Goal: Information Seeking & Learning: Understand process/instructions

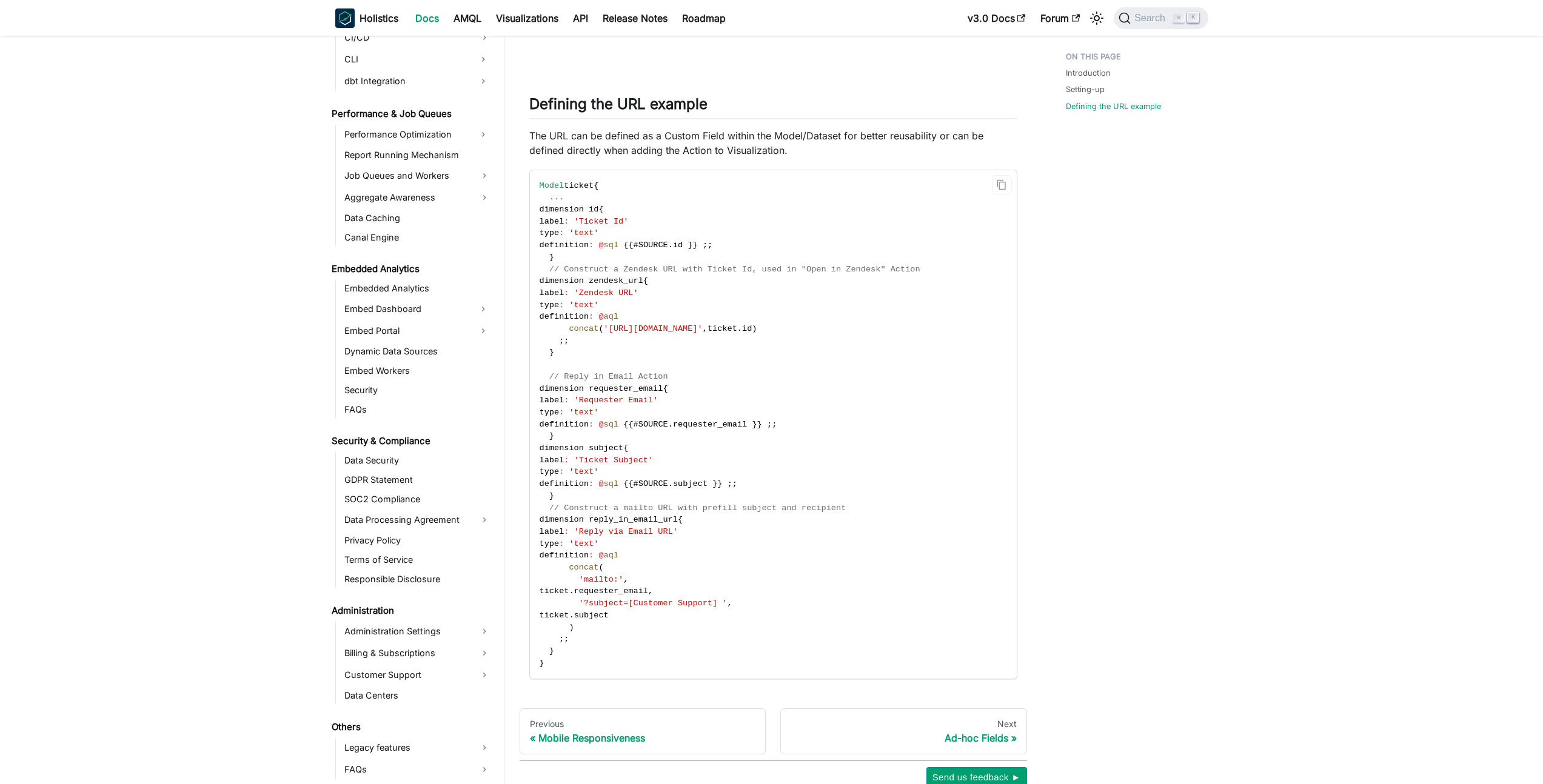
scroll to position [1128, 0]
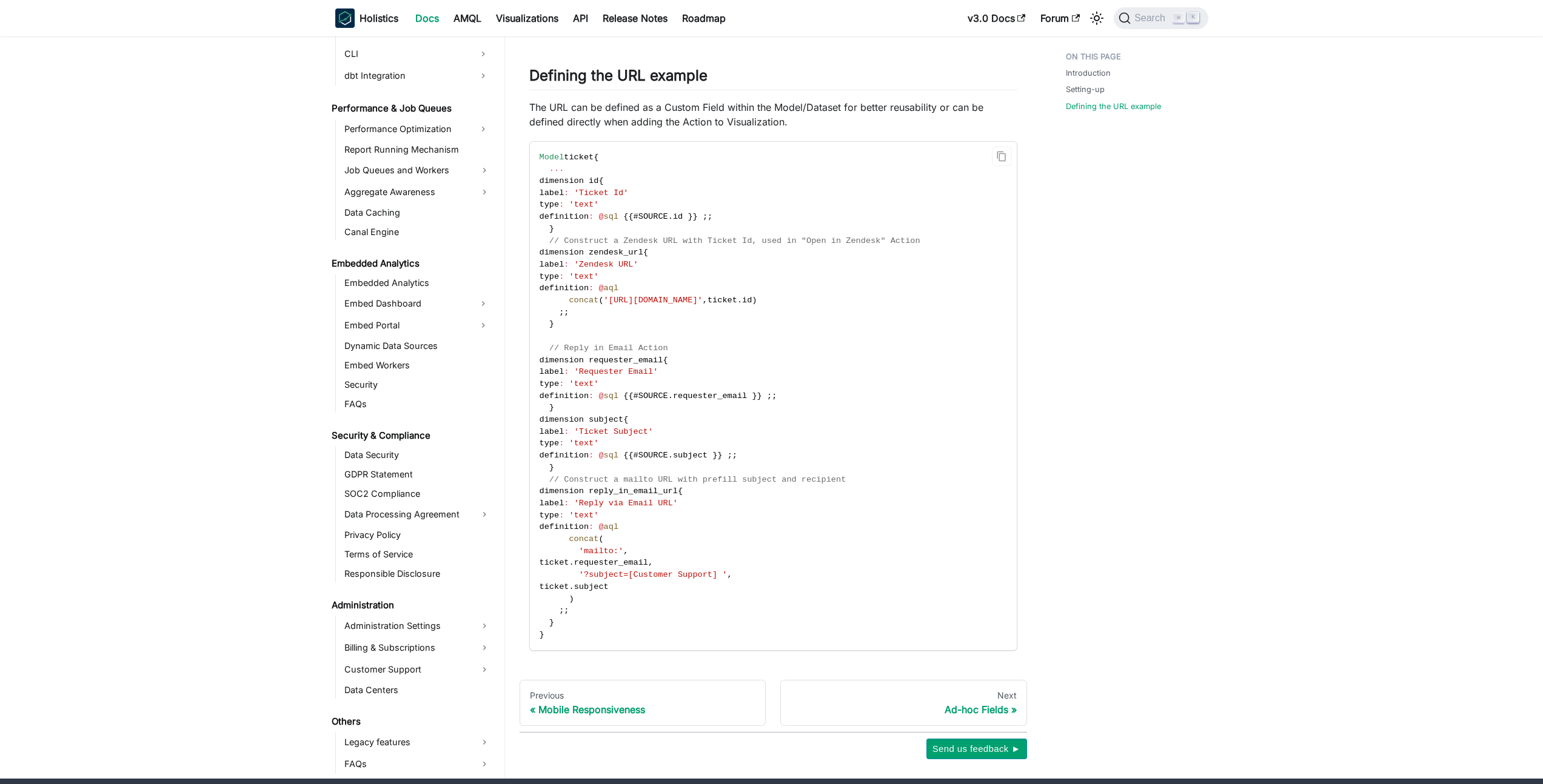
click at [771, 522] on code "Model ticket { ... dimension id { label : 'Ticket Id' type : 'text' definition …" at bounding box center [772, 396] width 485 height 509
click at [666, 523] on code "Model ticket { ... dimension id { label : 'Ticket Id' type : 'text' definition …" at bounding box center [772, 396] width 485 height 509
click at [585, 509] on code "Model ticket { ... dimension id { label : 'Ticket Id' type : 'text' definition …" at bounding box center [772, 396] width 485 height 509
click at [582, 549] on span "'mailto:'" at bounding box center [601, 551] width 44 height 9
click at [569, 567] on span "ticket" at bounding box center [554, 562] width 30 height 9
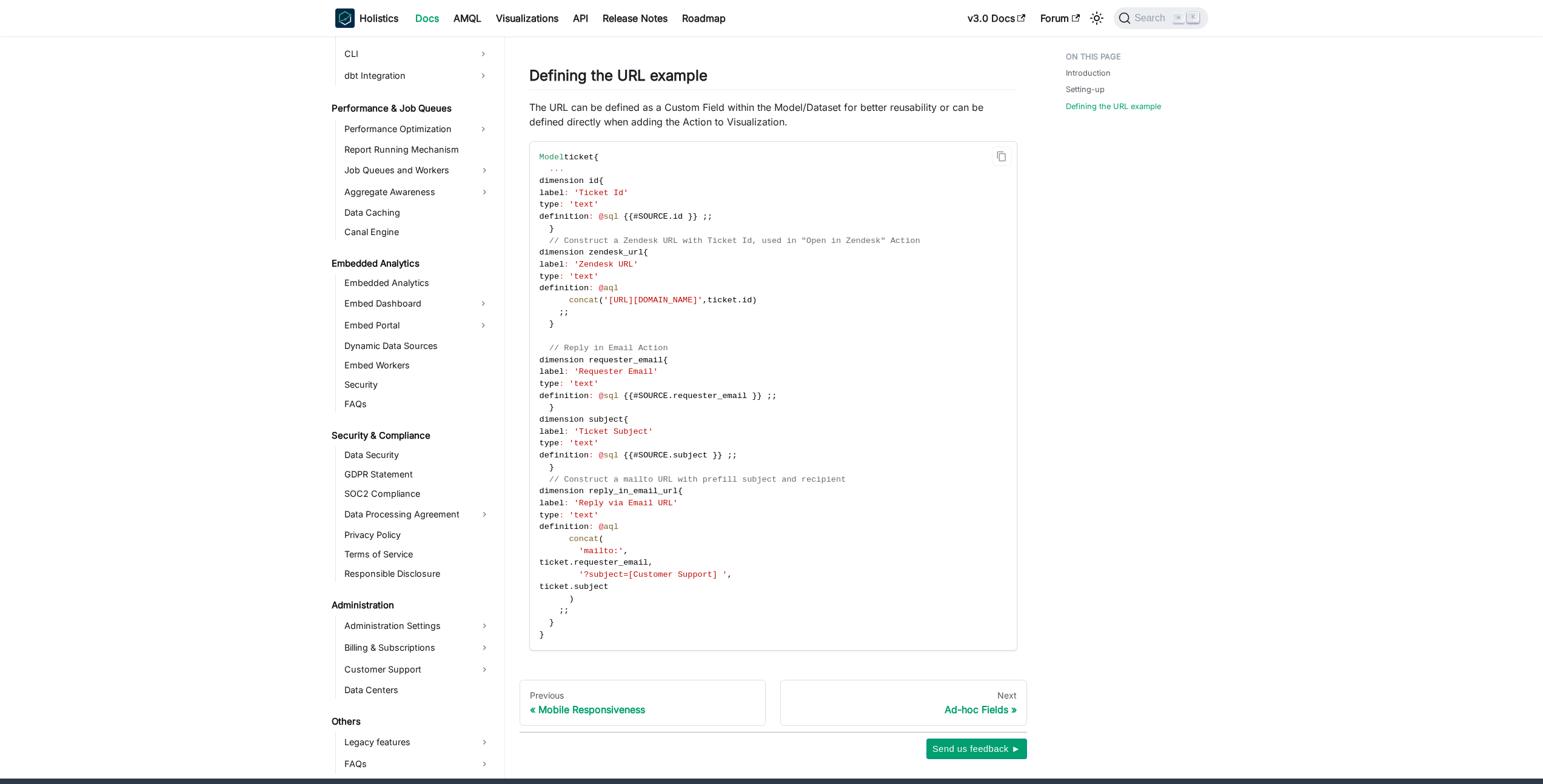
click at [594, 592] on code "Model ticket { ... dimension id { label : 'Ticket Id' type : 'text' definition …" at bounding box center [772, 396] width 485 height 509
click at [569, 586] on span "ticket" at bounding box center [554, 586] width 30 height 9
click at [642, 598] on code "Model ticket { ... dimension id { label : 'Ticket Id' type : 'text' definition …" at bounding box center [772, 396] width 485 height 509
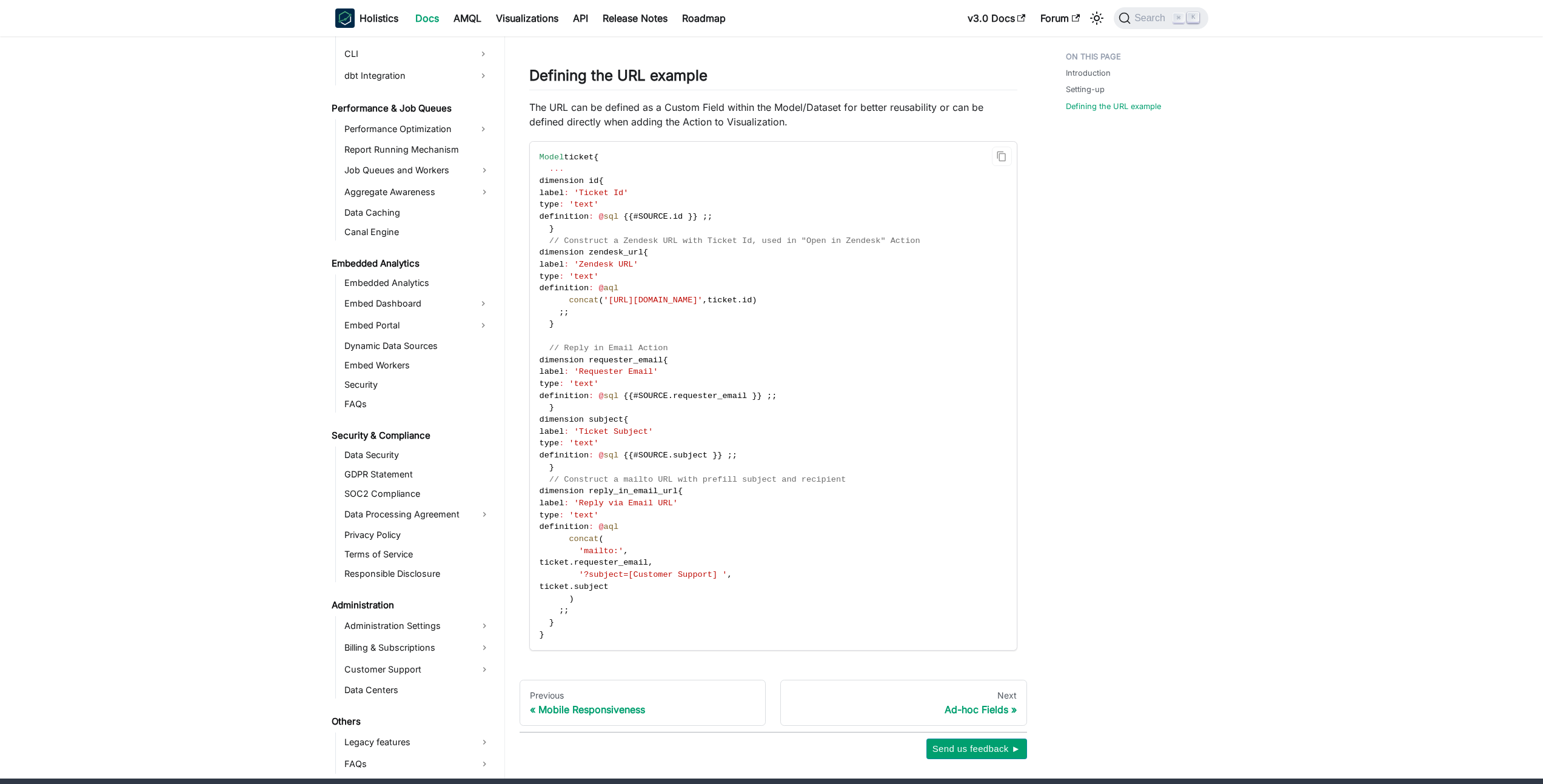
click at [660, 490] on span "dimension reply_in_email_url" at bounding box center [609, 491] width 138 height 9
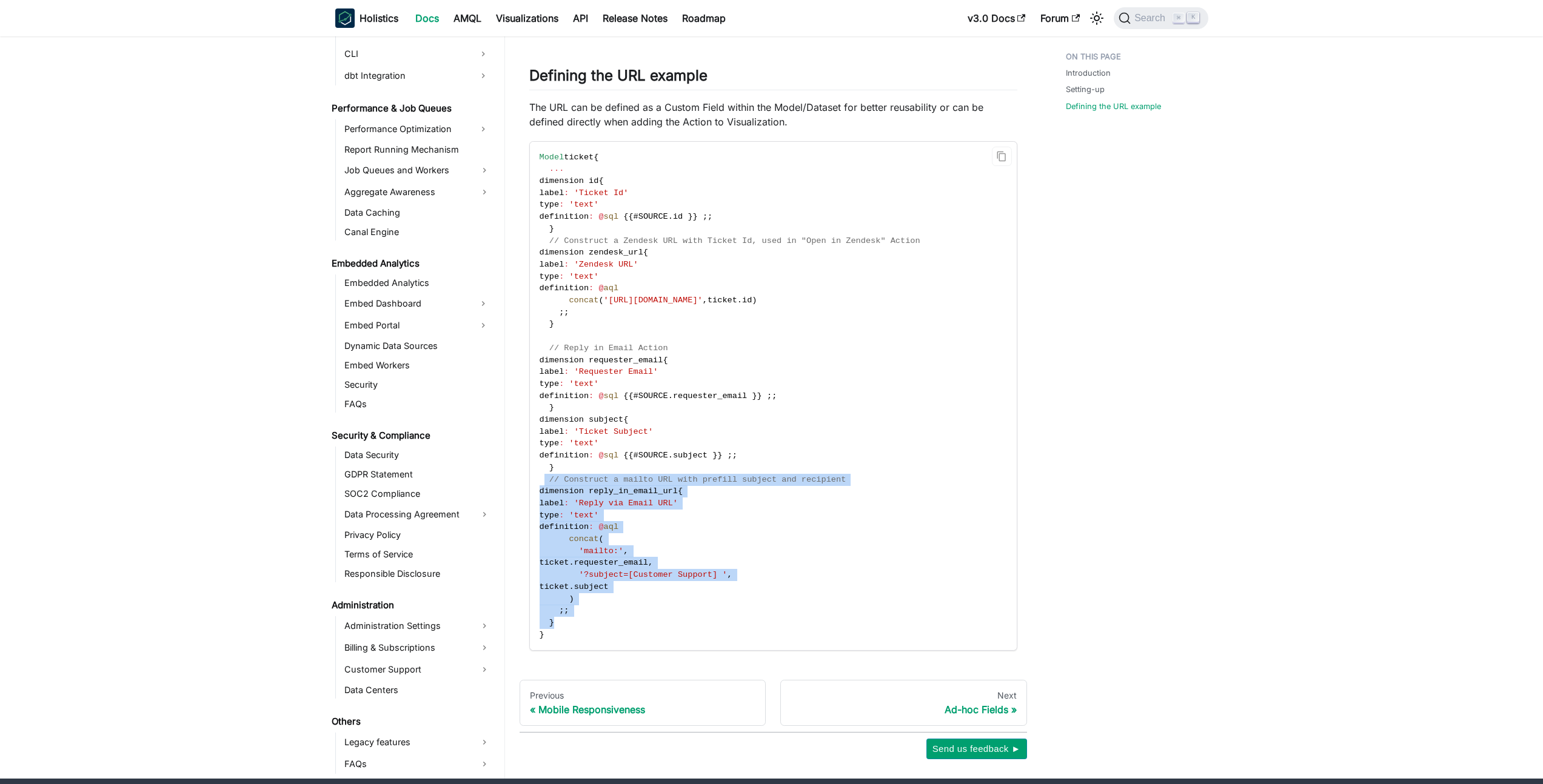
drag, startPoint x: 545, startPoint y: 485, endPoint x: 601, endPoint y: 626, distance: 151.7
click at [601, 626] on code "Model ticket { ... dimension id { label : 'Ticket Id' type : 'text' definition …" at bounding box center [772, 396] width 485 height 509
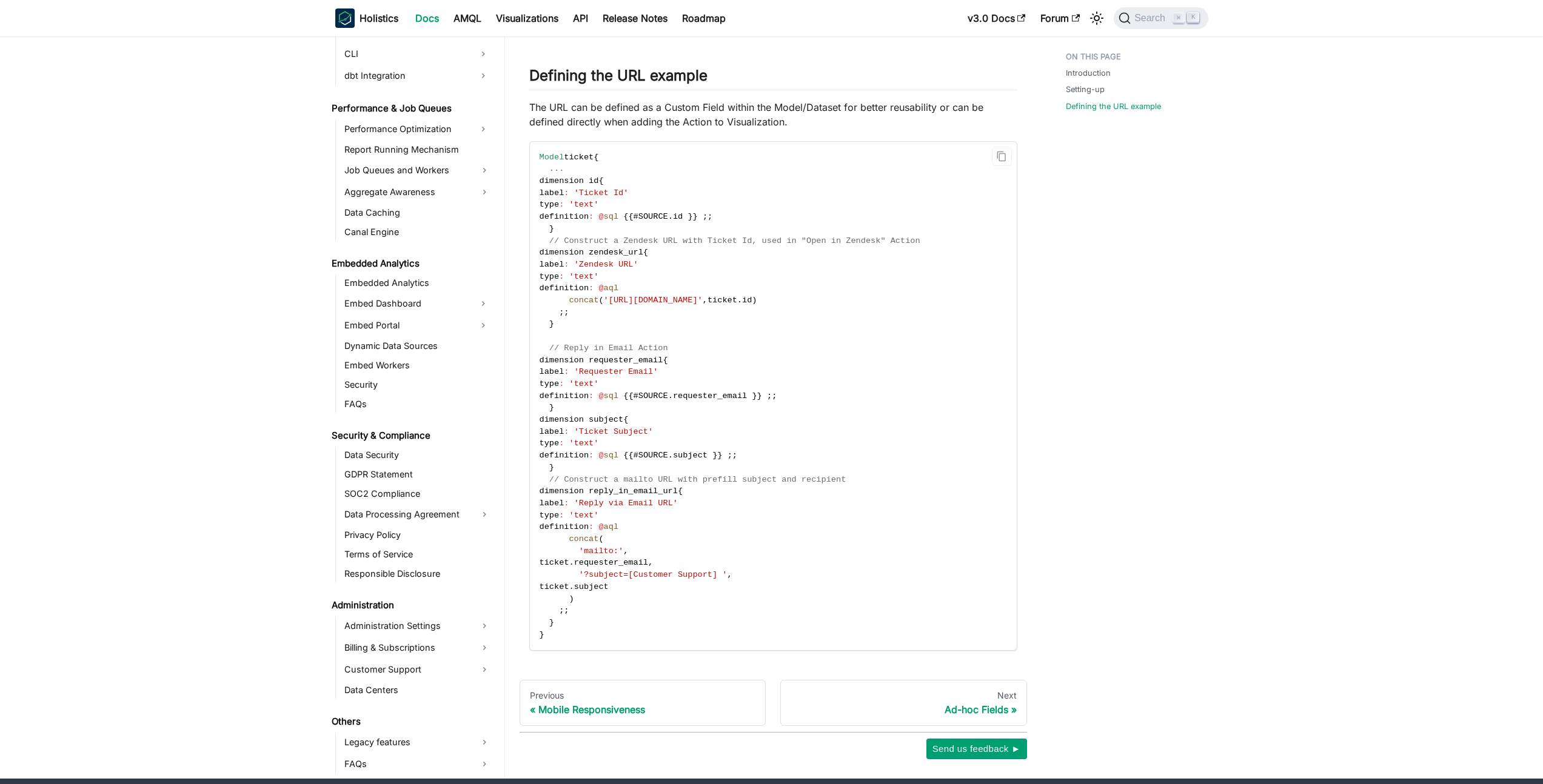
click at [669, 640] on code "Model ticket { ... dimension id { label : 'Ticket Id' type : 'text' definition …" at bounding box center [772, 396] width 485 height 509
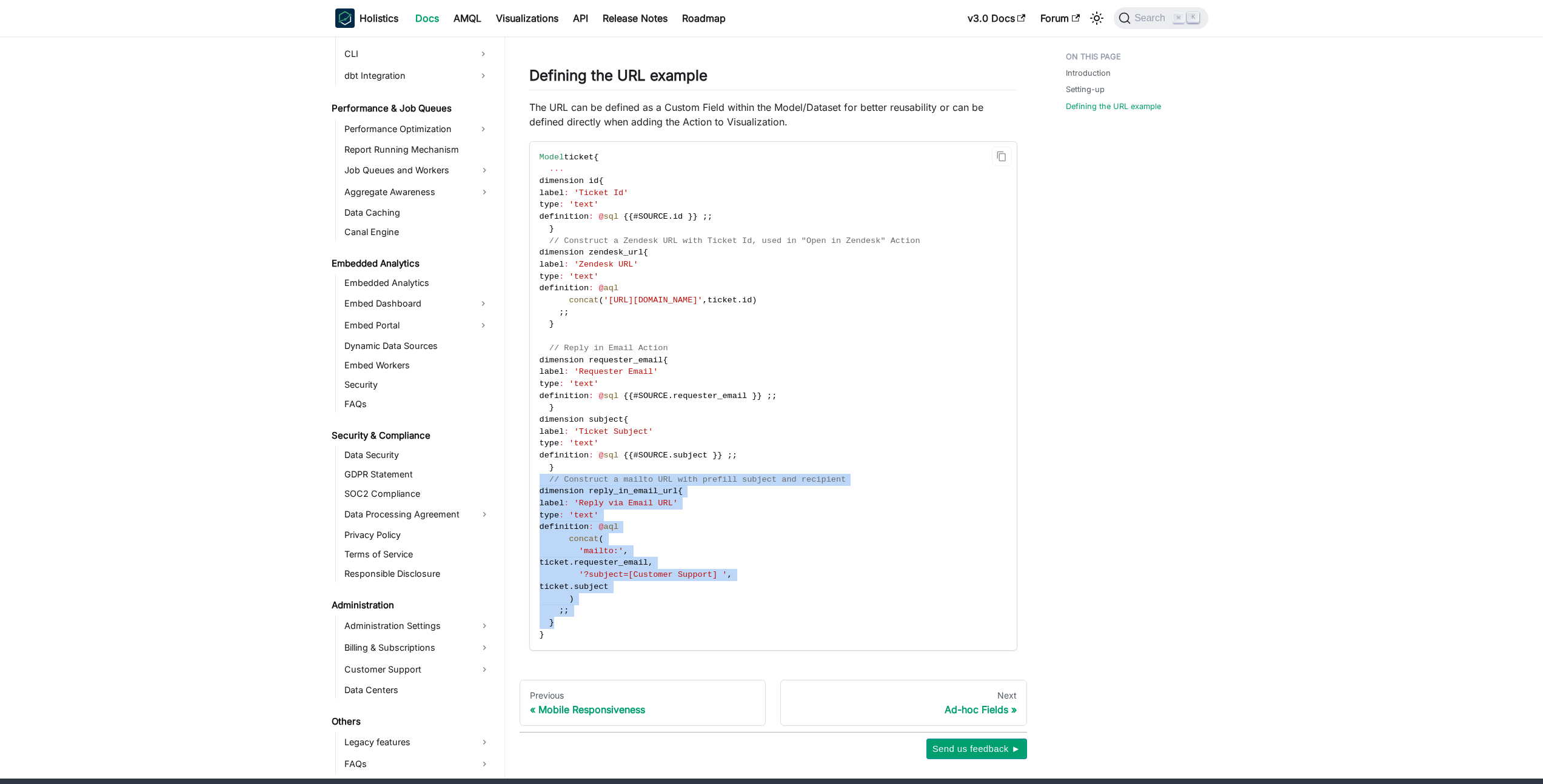
drag, startPoint x: 599, startPoint y: 622, endPoint x: 531, endPoint y: 478, distance: 159.2
click at [531, 478] on code "Model ticket { ... dimension id { label : 'Ticket Id' type : 'text' definition …" at bounding box center [772, 396] width 485 height 509
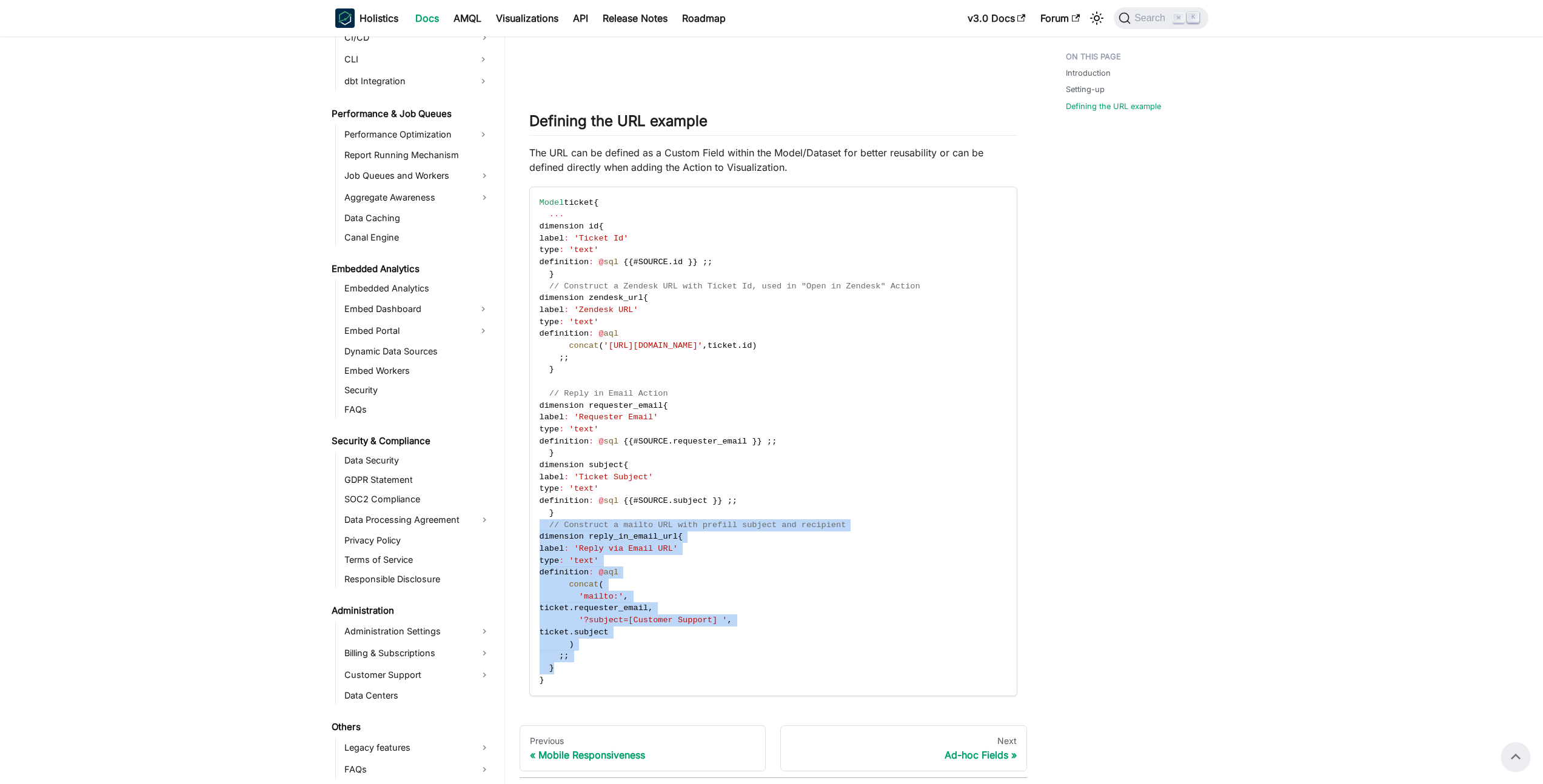
scroll to position [982, 0]
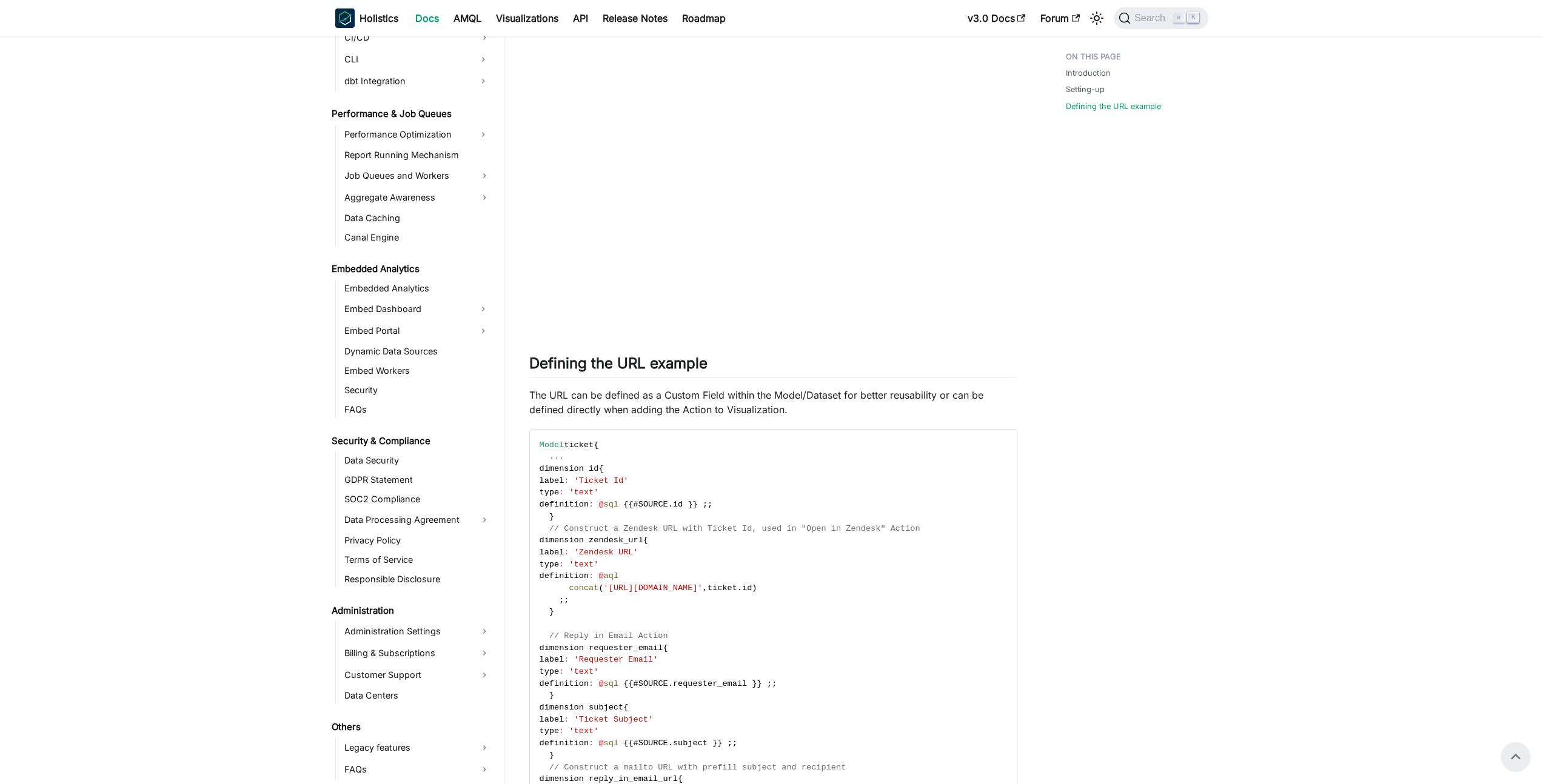
scroll to position [837, 0]
